Goal: Communication & Community: Answer question/provide support

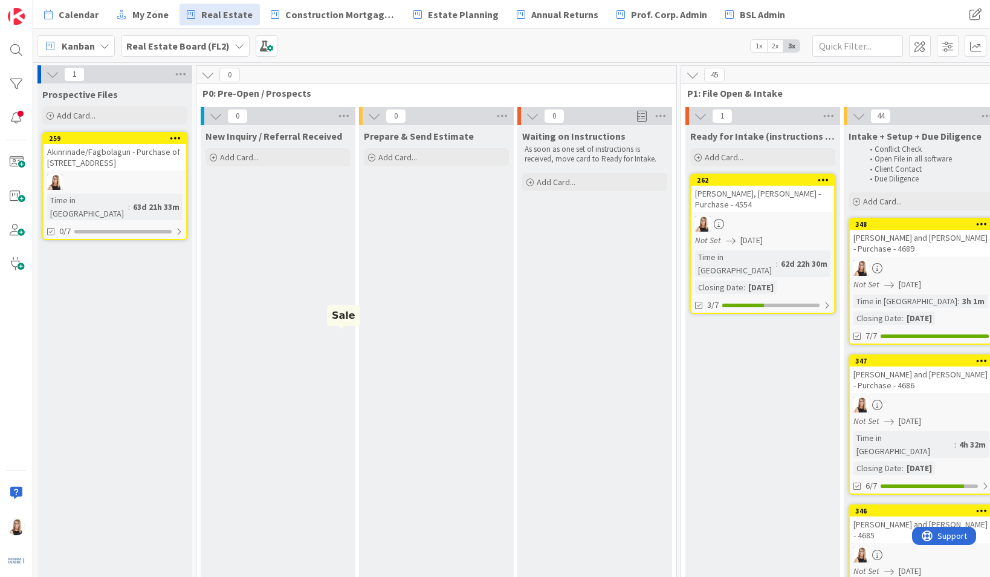
scroll to position [0, 1542]
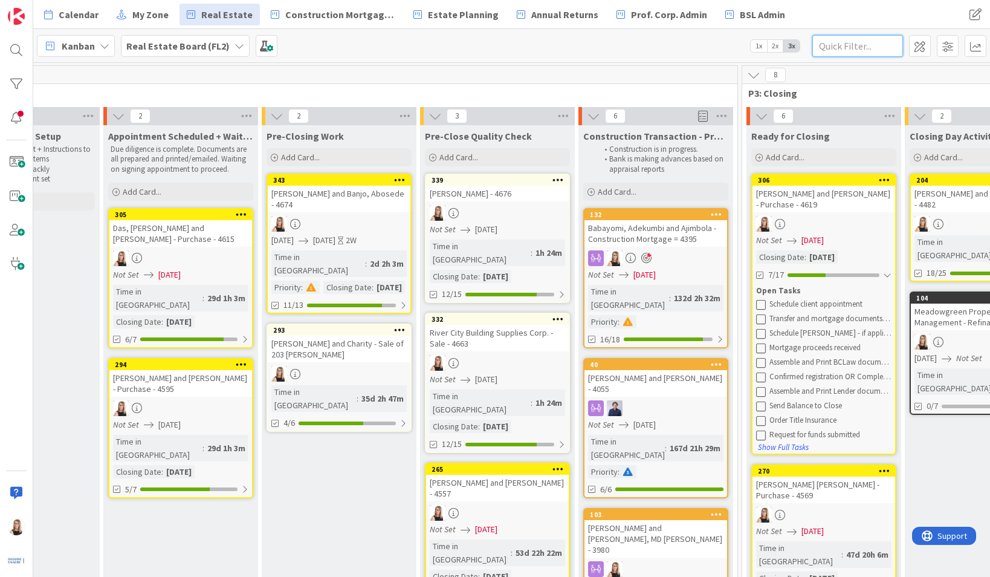
click at [850, 53] on input "text" at bounding box center [857, 46] width 91 height 22
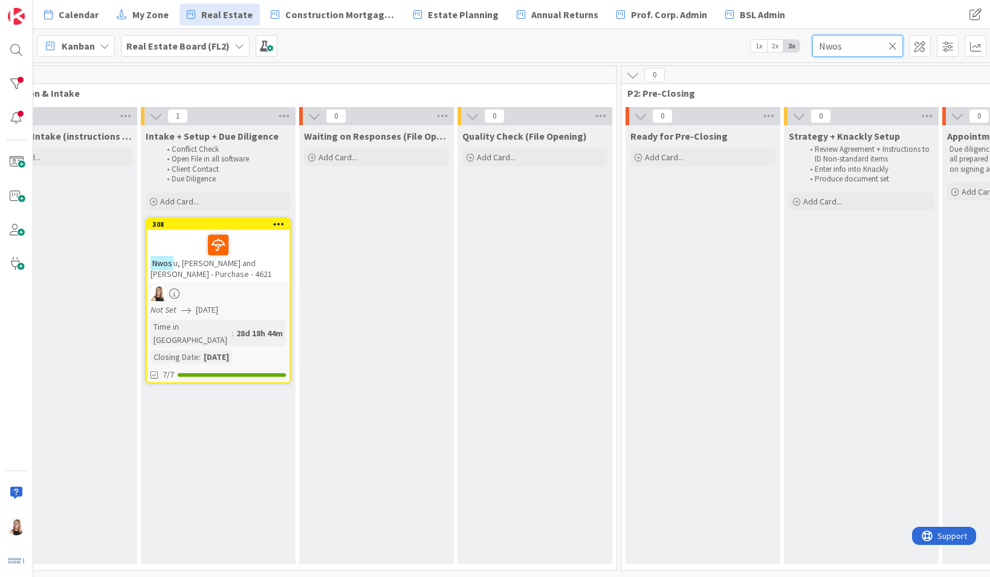
scroll to position [0, 403]
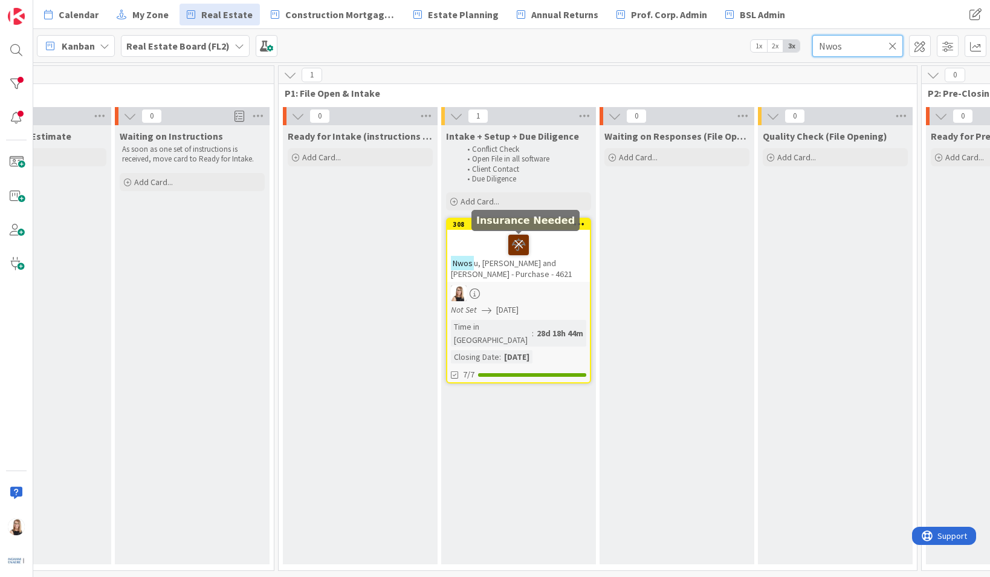
type input "Nwos"
click at [521, 248] on icon at bounding box center [518, 243] width 21 height 19
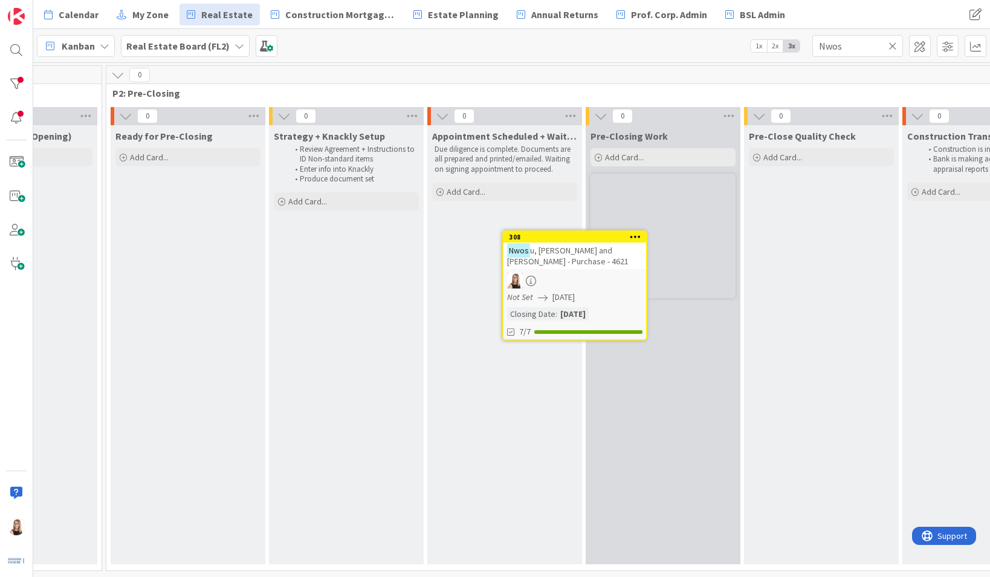
scroll to position [0, 1244]
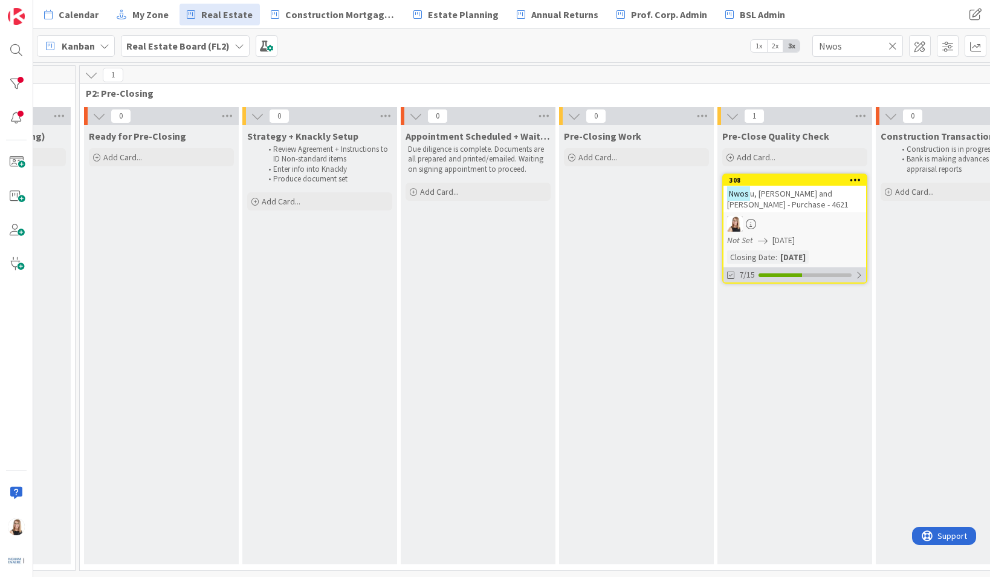
click at [794, 275] on div at bounding box center [780, 275] width 44 height 4
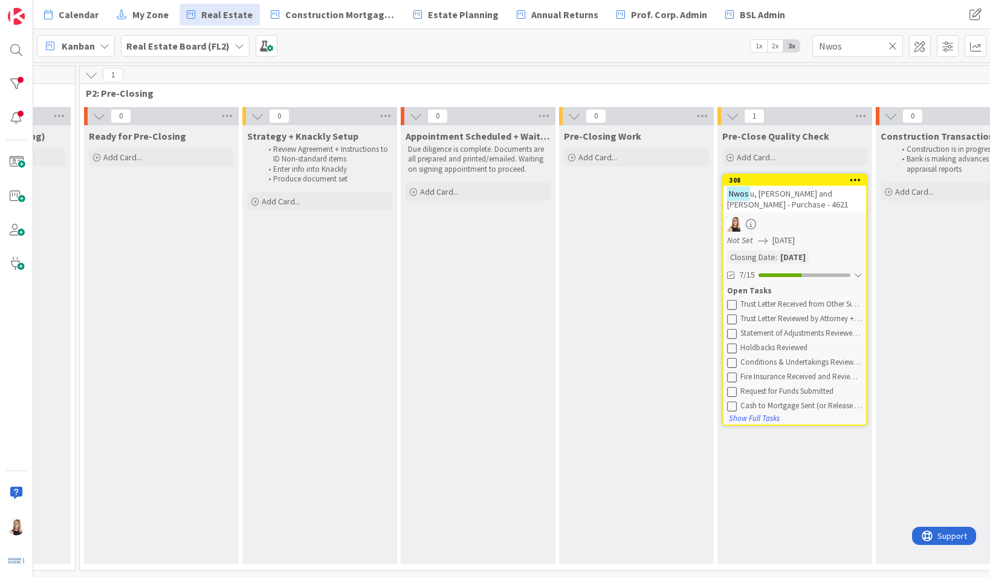
click at [734, 306] on icon at bounding box center [732, 304] width 10 height 10
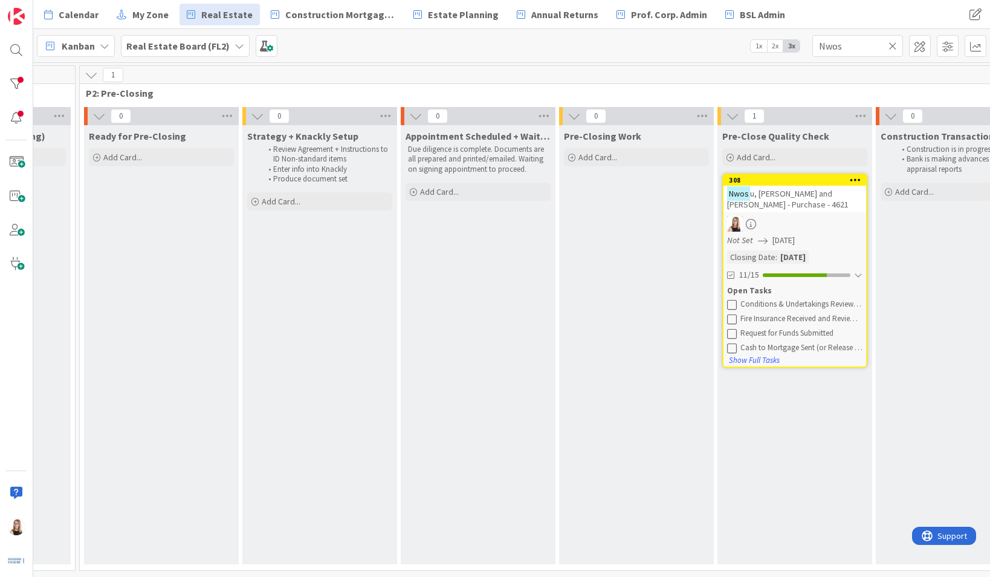
click at [734, 306] on icon at bounding box center [732, 304] width 10 height 10
click at [730, 305] on icon at bounding box center [732, 304] width 10 height 10
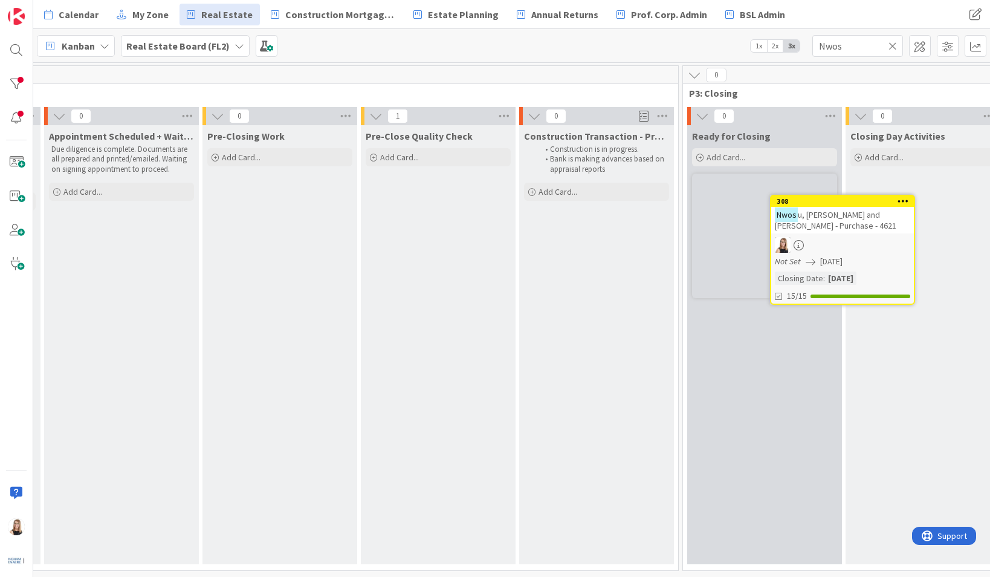
scroll to position [0, 1603]
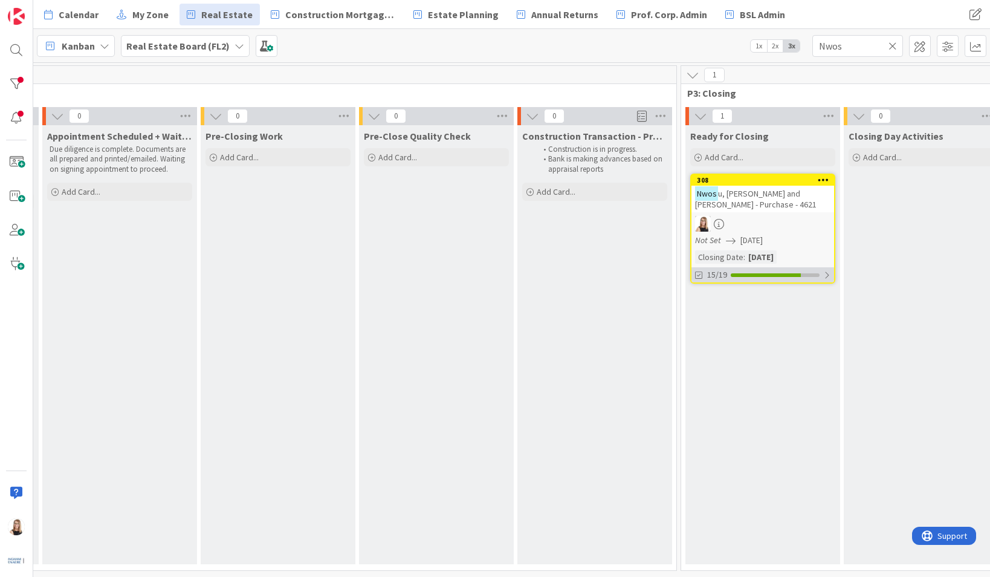
click at [798, 277] on div "15/19" at bounding box center [762, 274] width 143 height 15
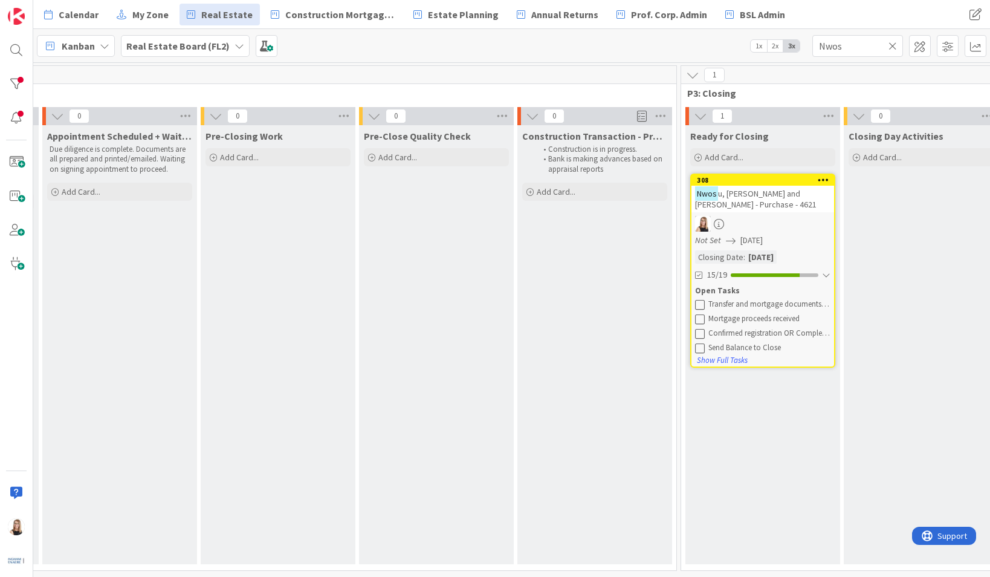
click at [892, 48] on icon at bounding box center [892, 45] width 8 height 11
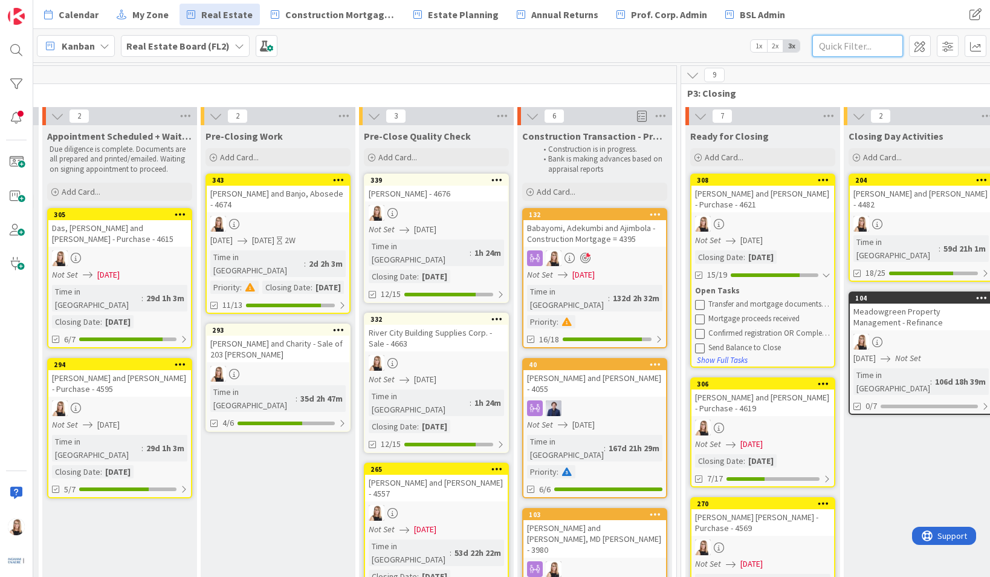
click at [848, 45] on input "text" at bounding box center [857, 46] width 91 height 22
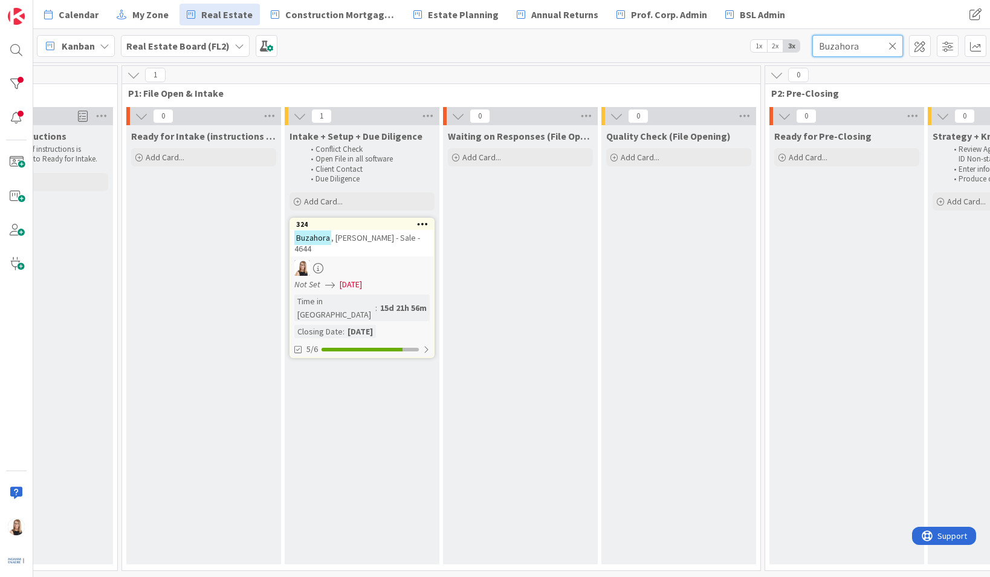
scroll to position [0, 394]
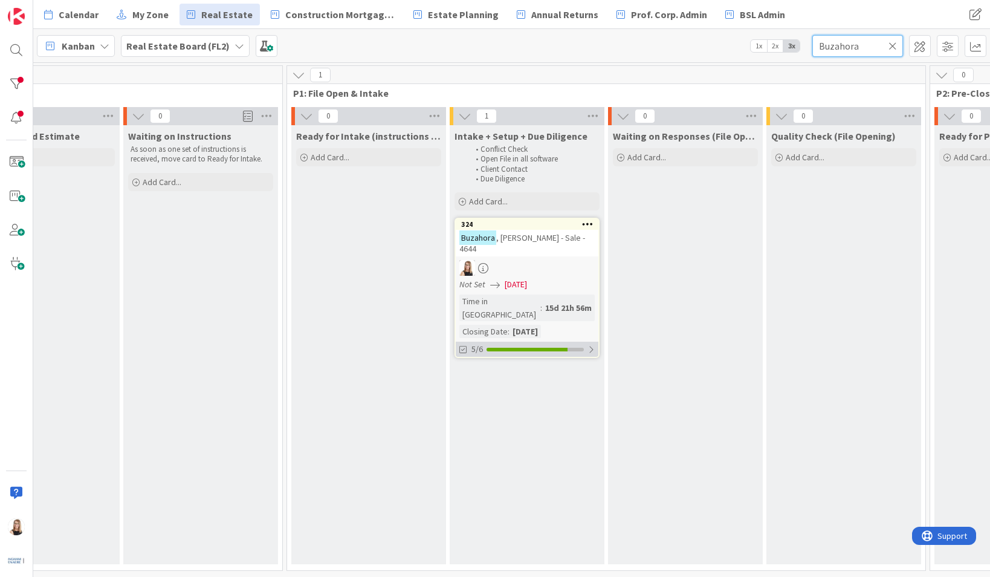
type input "Buzahora"
click at [525, 348] on div at bounding box center [527, 350] width 81 height 4
click at [466, 374] on icon at bounding box center [464, 379] width 10 height 10
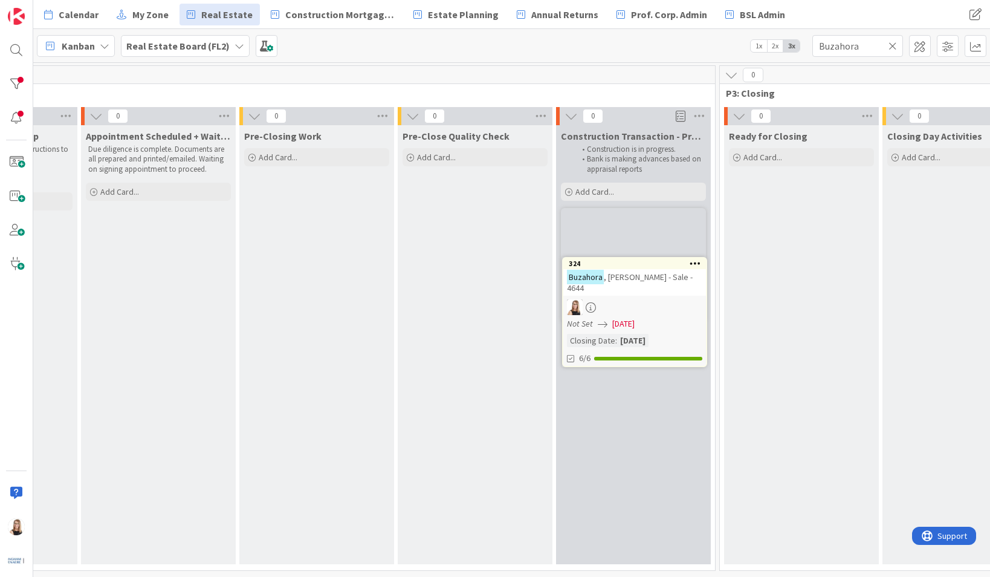
scroll to position [0, 1567]
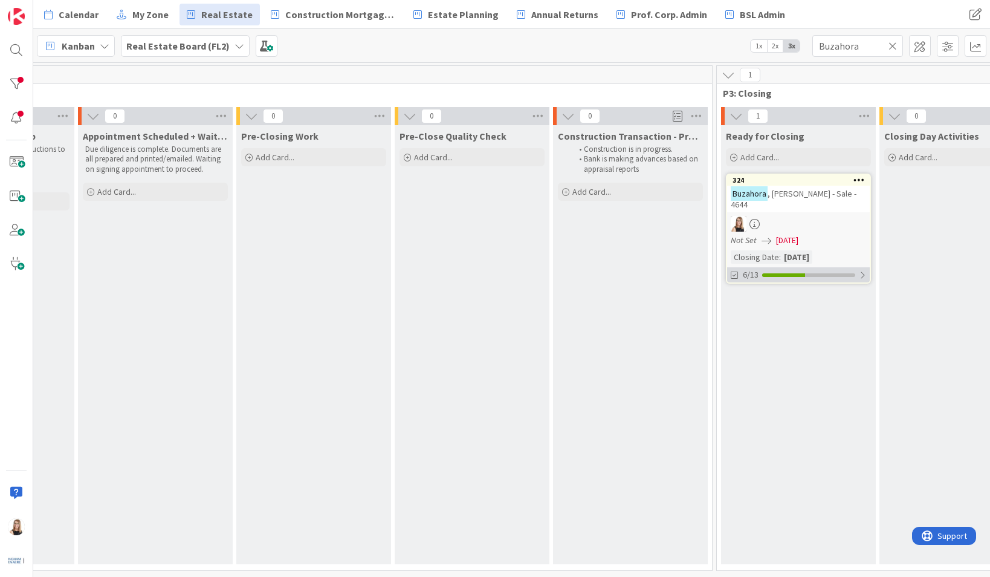
click at [838, 273] on div at bounding box center [808, 275] width 93 height 4
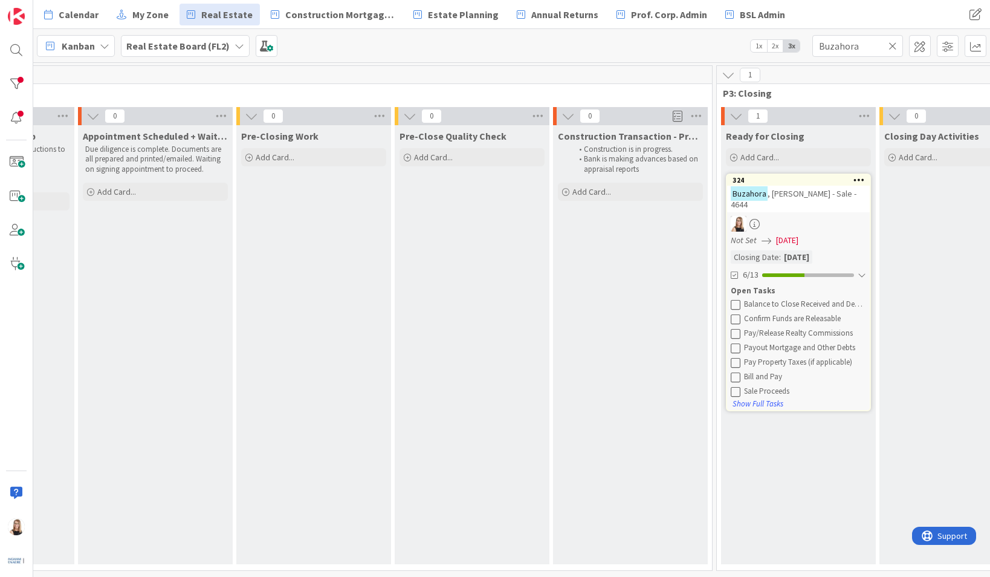
click at [740, 299] on button at bounding box center [736, 304] width 11 height 11
click at [738, 299] on icon at bounding box center [736, 304] width 10 height 10
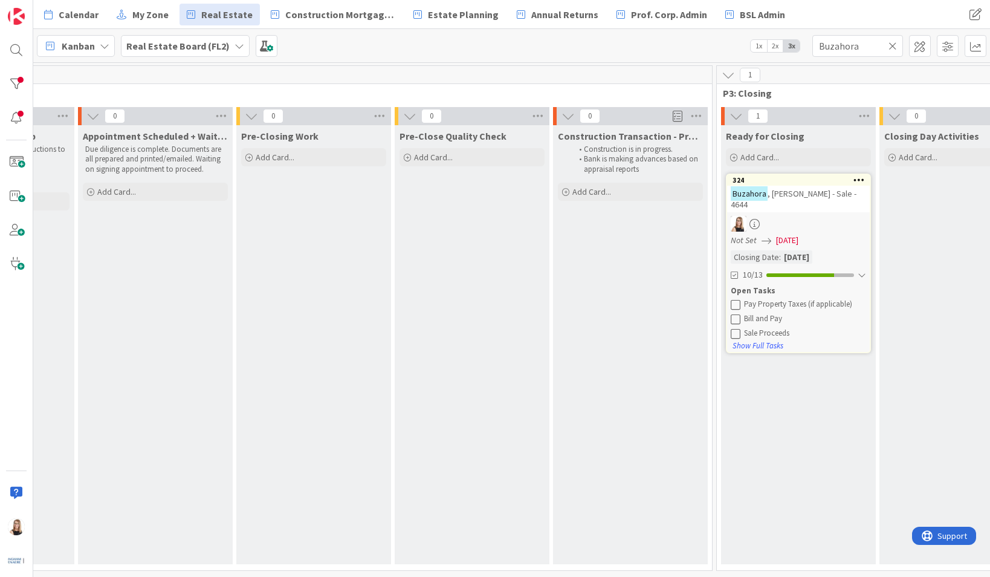
click at [738, 299] on icon at bounding box center [736, 304] width 10 height 10
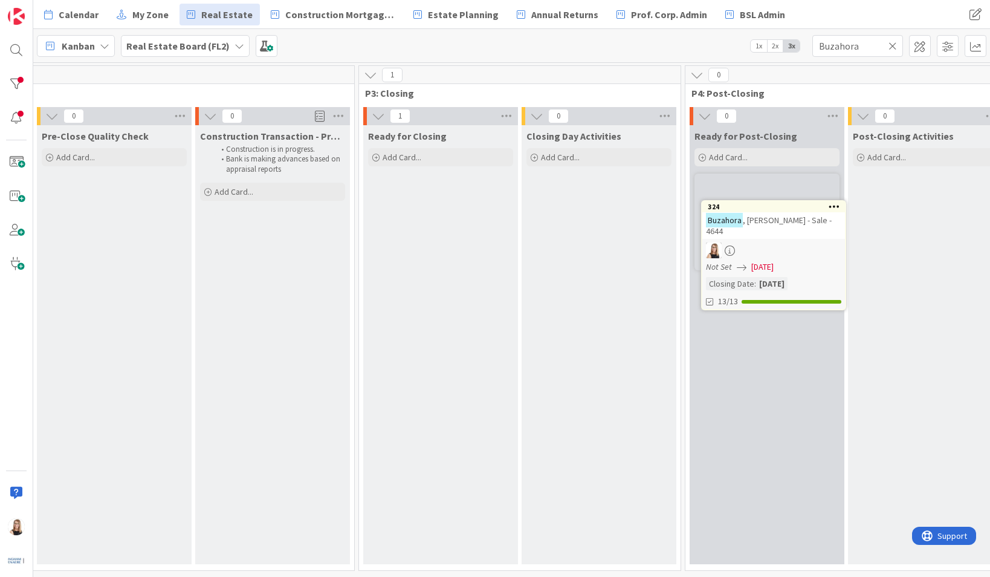
scroll to position [0, 1927]
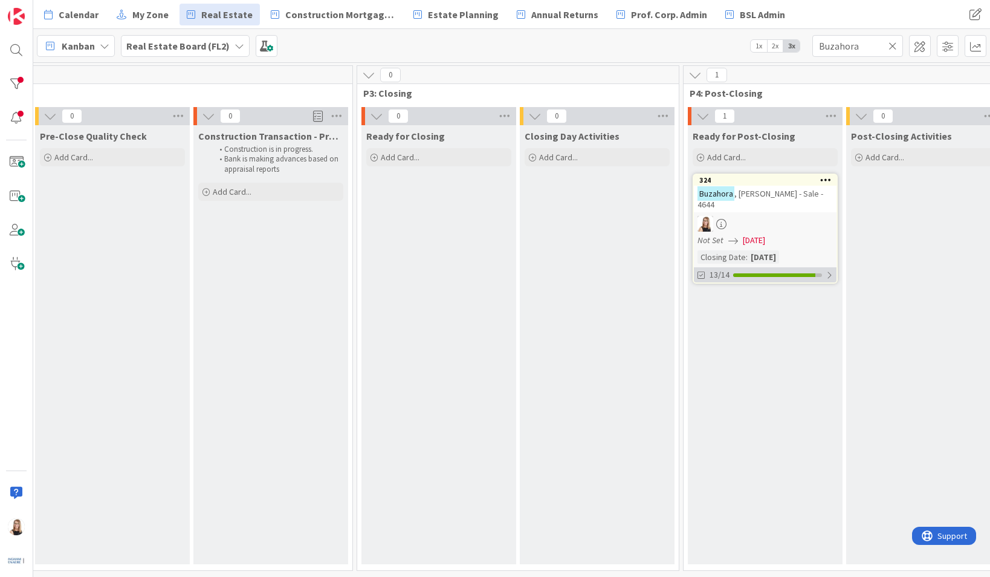
click at [737, 273] on div at bounding box center [774, 275] width 82 height 4
click at [775, 216] on div at bounding box center [765, 224] width 143 height 16
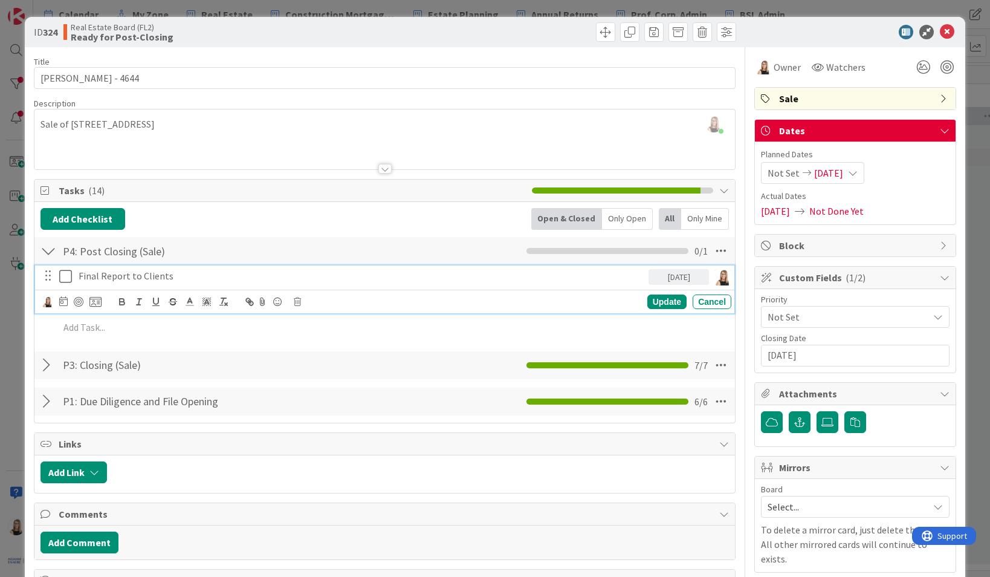
click at [158, 276] on p "Final Report to Clients" at bounding box center [361, 276] width 565 height 14
click at [49, 303] on img at bounding box center [47, 301] width 11 height 11
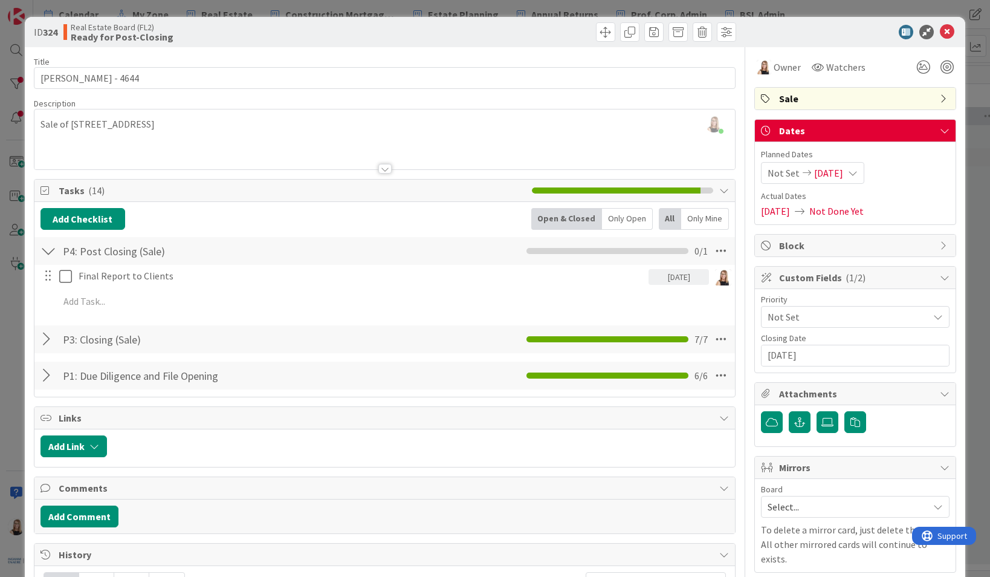
click at [0, 0] on span "Brea Childerhose" at bounding box center [0, 0] width 0 height 0
click at [86, 519] on button "Add Comment" at bounding box center [79, 516] width 78 height 22
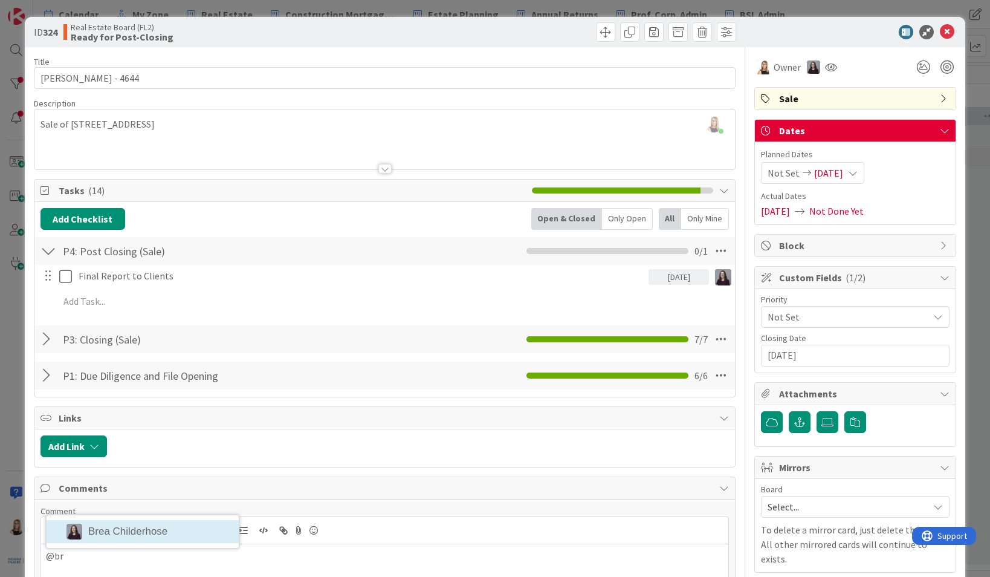
click at [103, 525] on li "Brea Childerhose" at bounding box center [143, 531] width 192 height 23
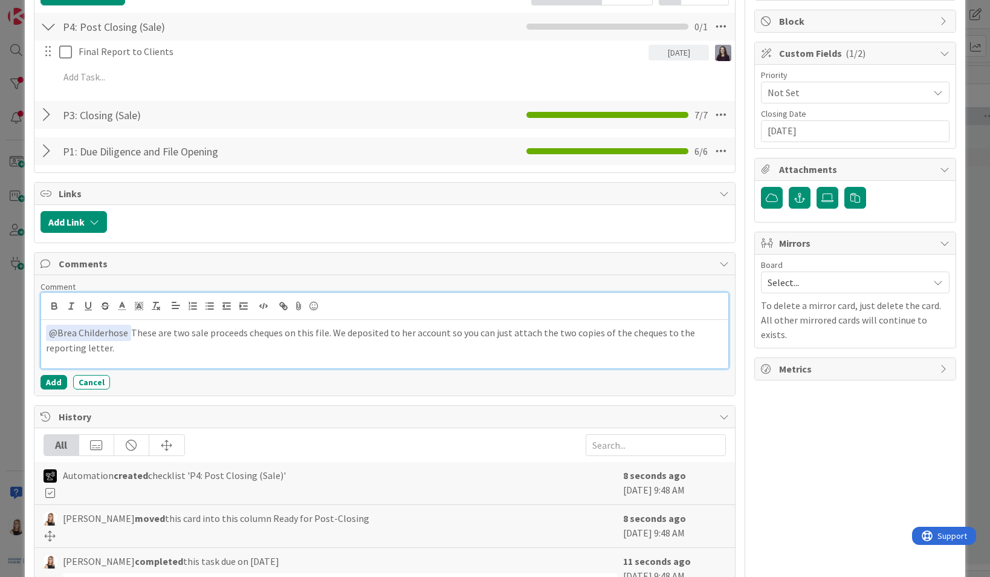
scroll to position [270, 0]
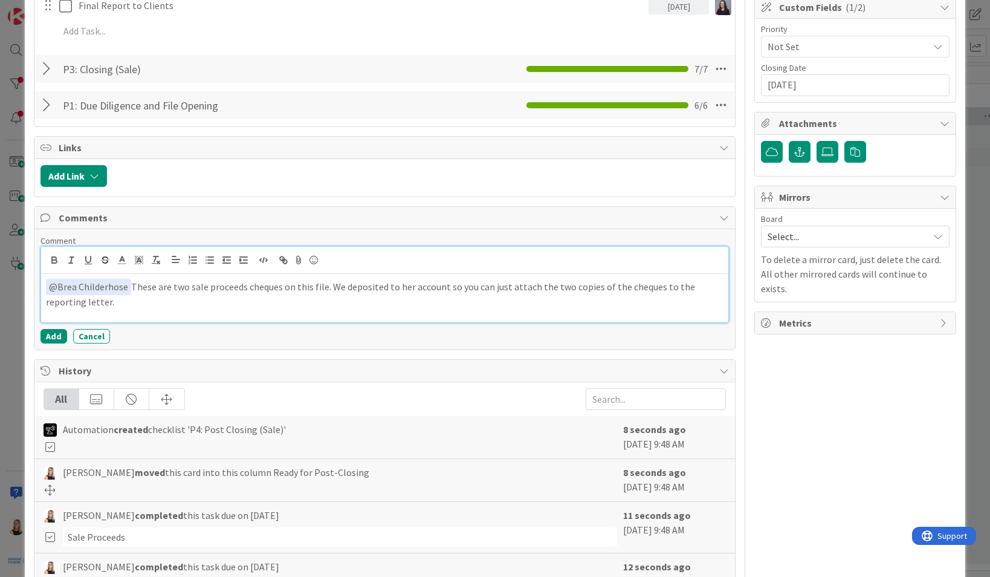
click at [325, 288] on p "﻿ @ Brea Childerhose ﻿ These are two sale proceeds cheques on this file. We dep…" at bounding box center [385, 294] width 678 height 30
drag, startPoint x: 664, startPoint y: 286, endPoint x: 534, endPoint y: 287, distance: 129.9
click at [536, 288] on p "﻿ @ Brea Childerhose ﻿ These are two sale proceeds cheques on this file which w…" at bounding box center [385, 294] width 678 height 30
click at [311, 302] on p "﻿ @ Brea Childerhose ﻿ These are two sale proceeds cheques on this file which w…" at bounding box center [385, 294] width 678 height 30
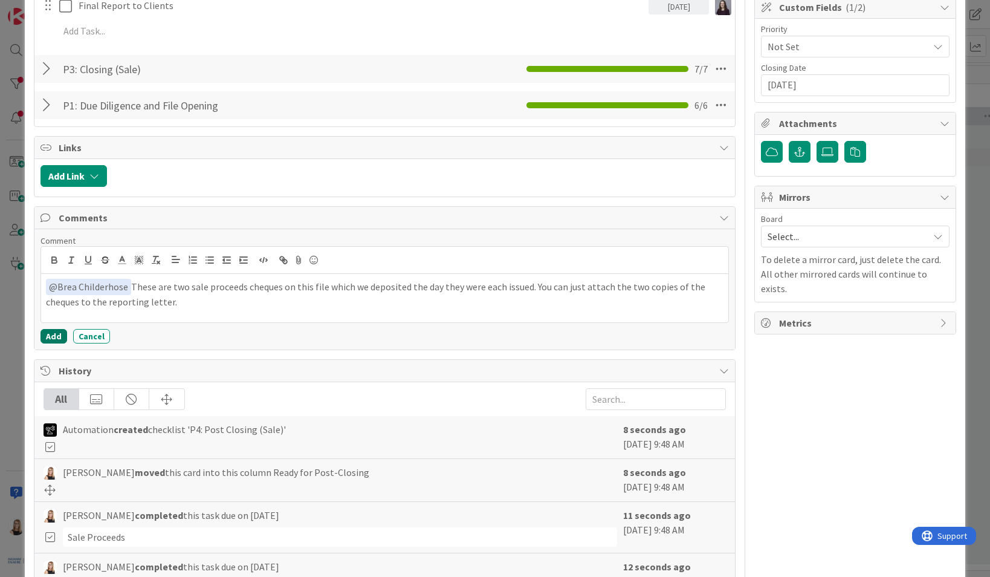
click at [56, 338] on button "Add" at bounding box center [53, 336] width 27 height 15
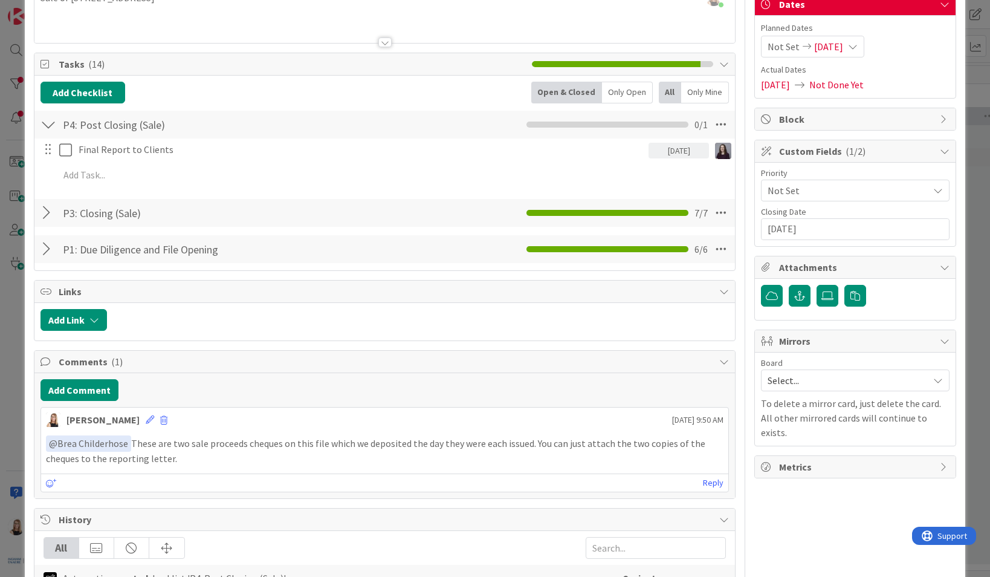
scroll to position [0, 0]
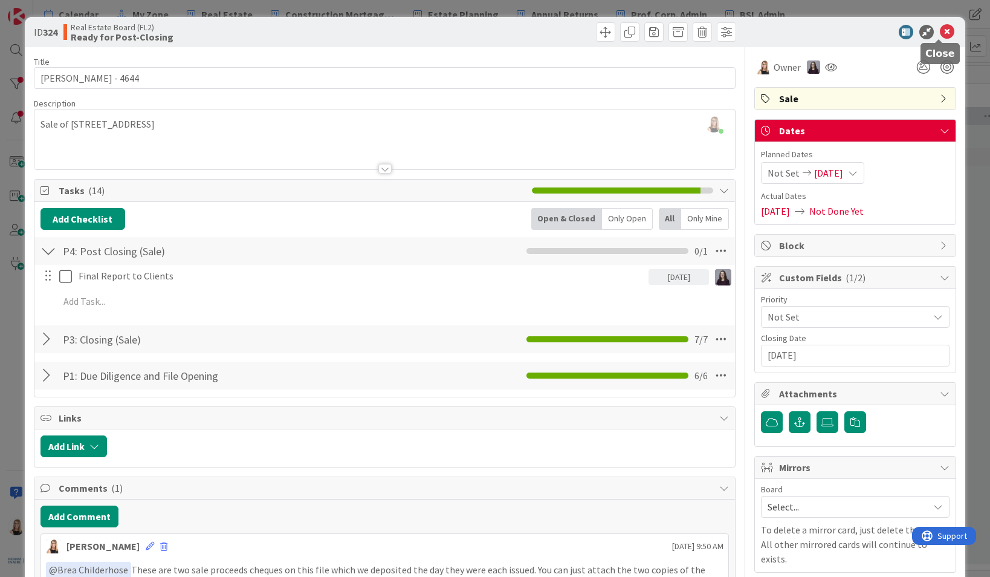
click at [940, 33] on icon at bounding box center [947, 32] width 15 height 15
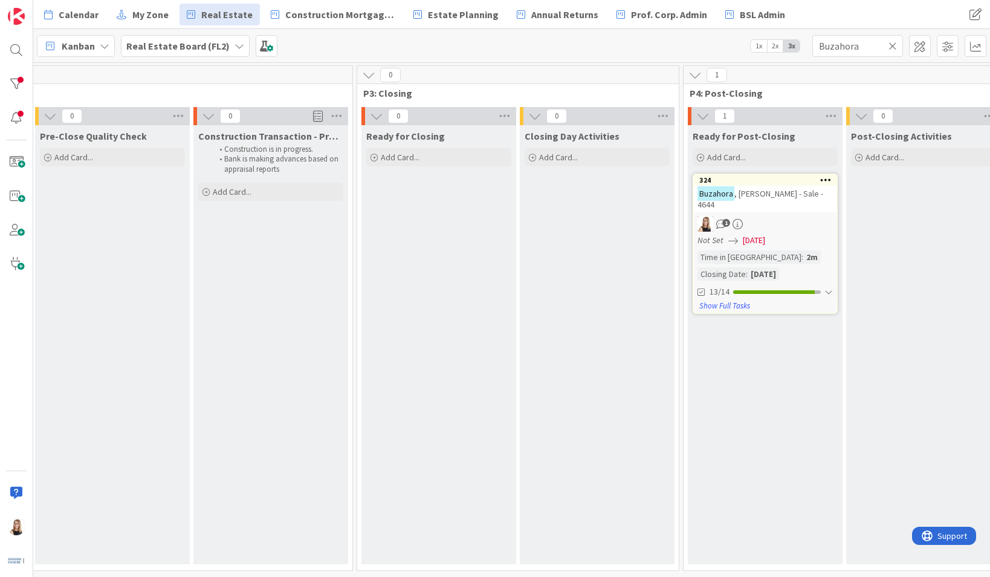
click at [892, 47] on icon at bounding box center [892, 45] width 8 height 11
